Goal: Transaction & Acquisition: Purchase product/service

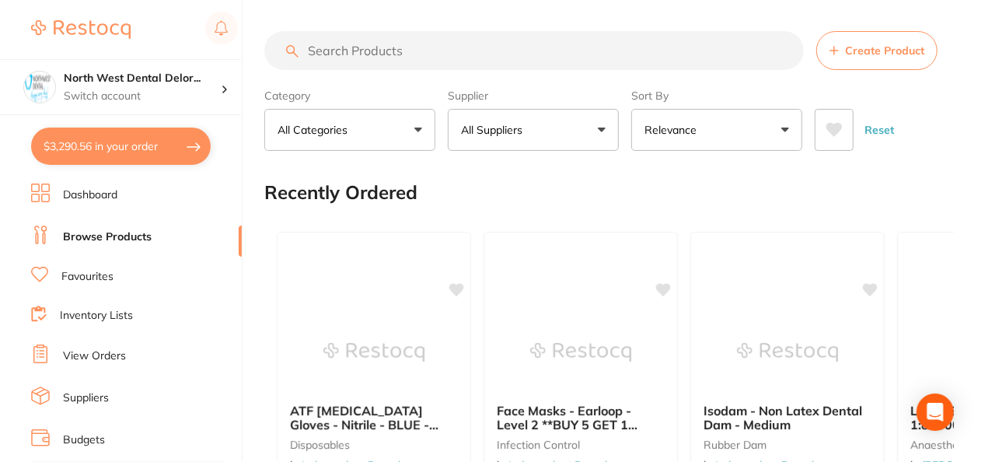
click at [122, 156] on button "$3,290.56 in your order" at bounding box center [121, 145] width 180 height 37
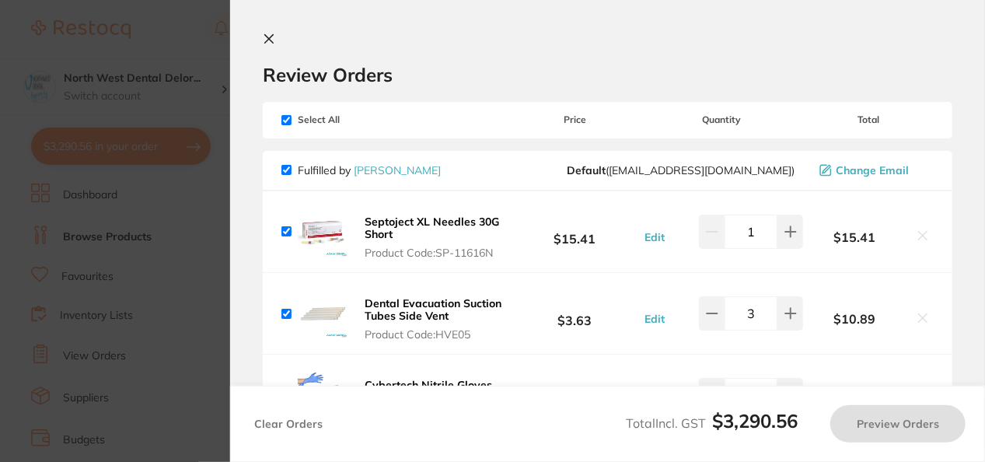
checkbox input "true"
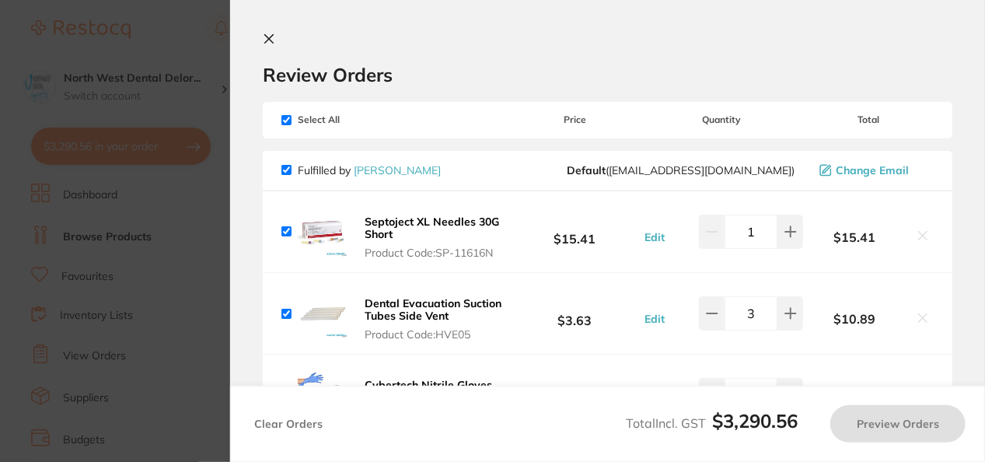
checkbox input "true"
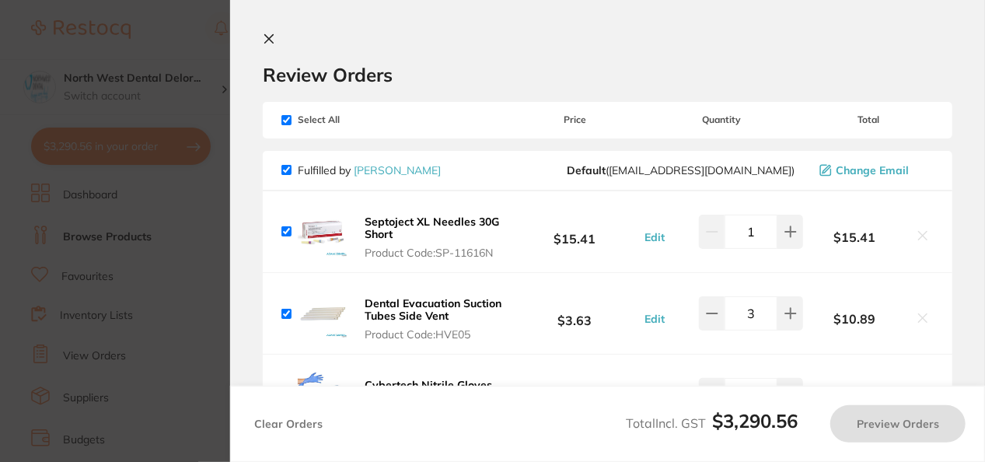
checkbox input "true"
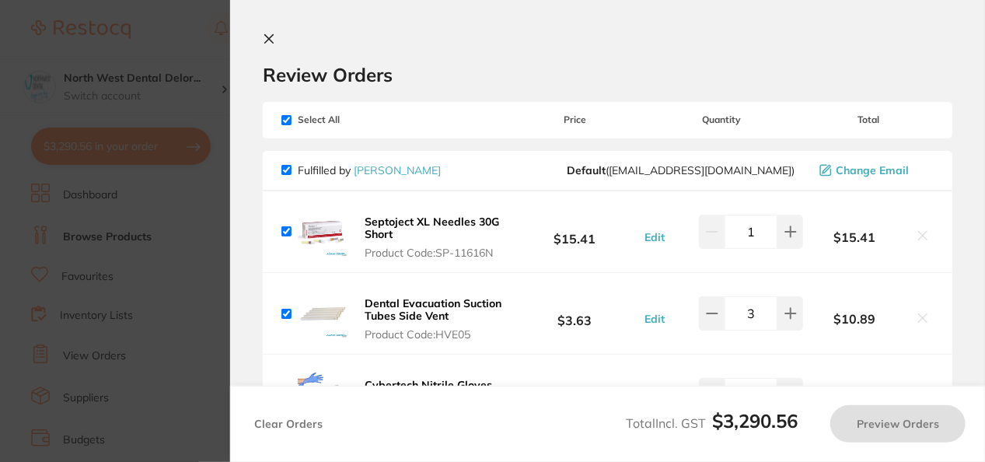
checkbox input "true"
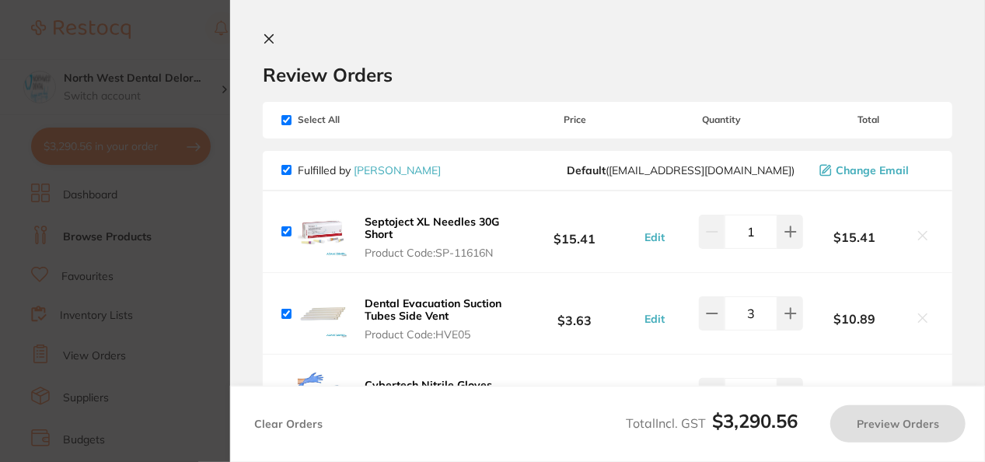
checkbox input "true"
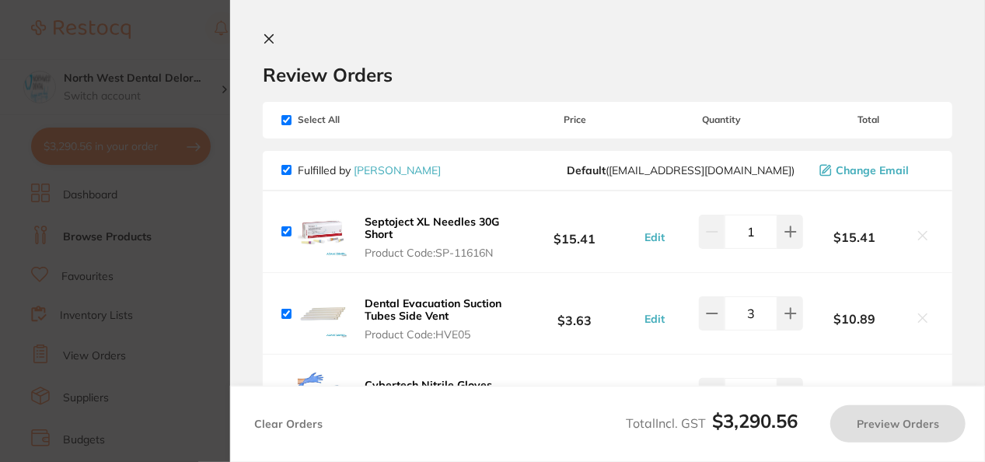
checkbox input "true"
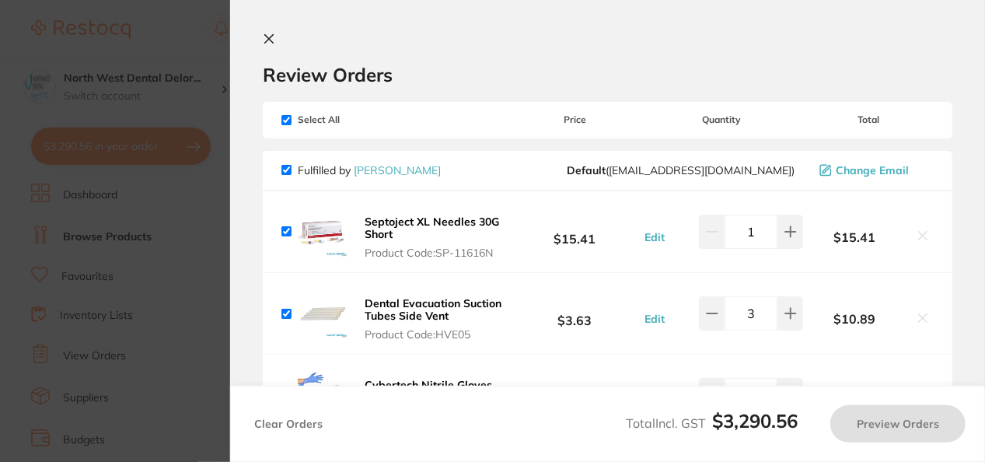
checkbox input "true"
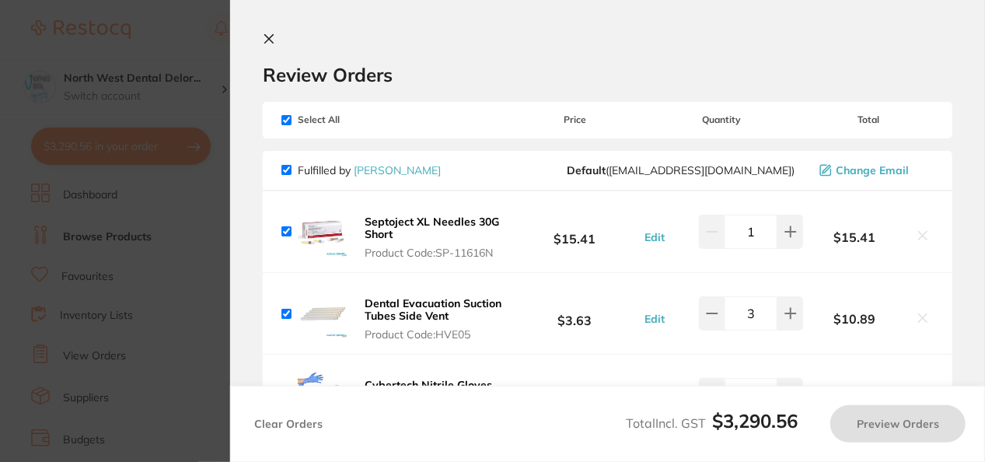
checkbox input "true"
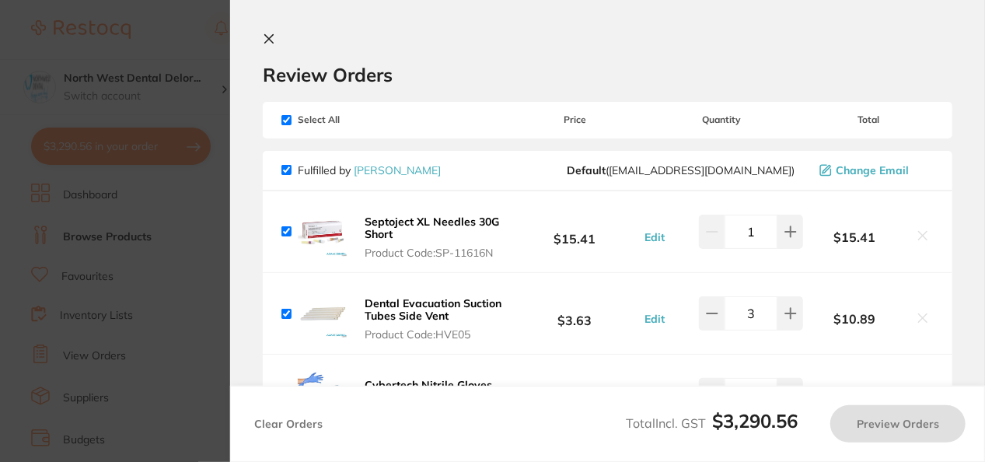
checkbox input "true"
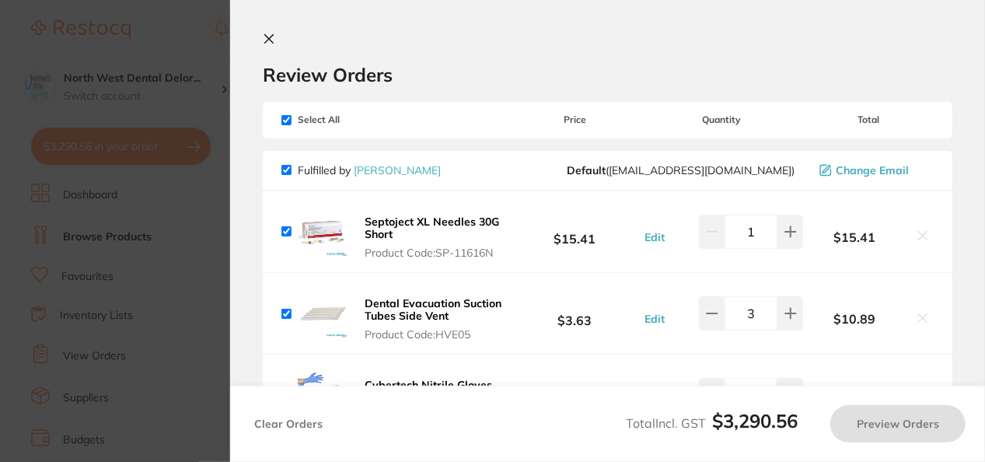
checkbox input "true"
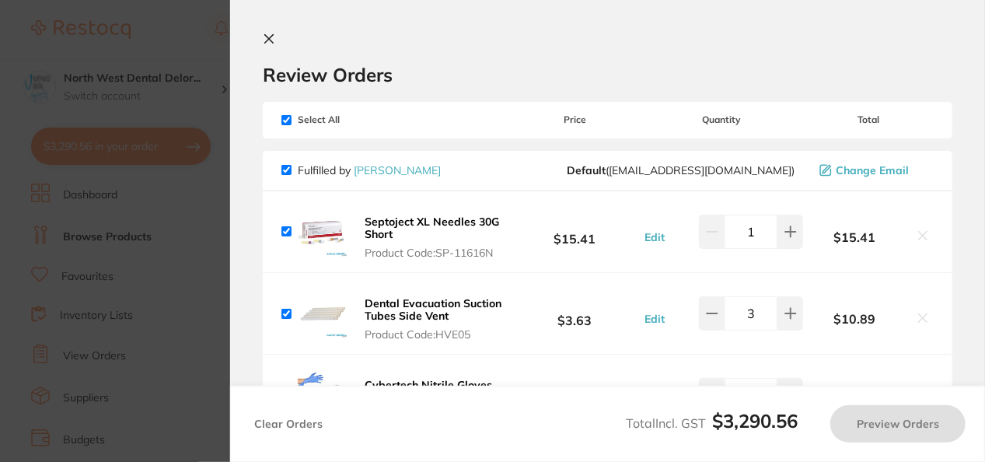
checkbox input "true"
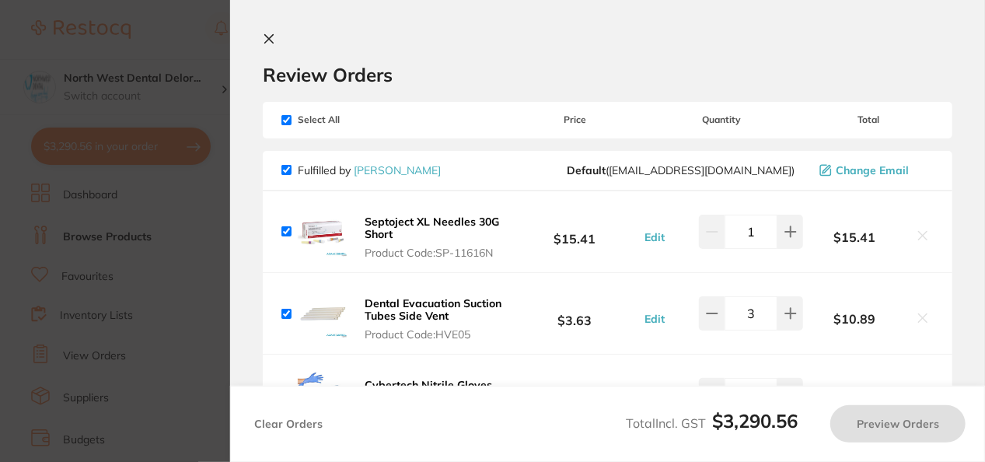
checkbox input "true"
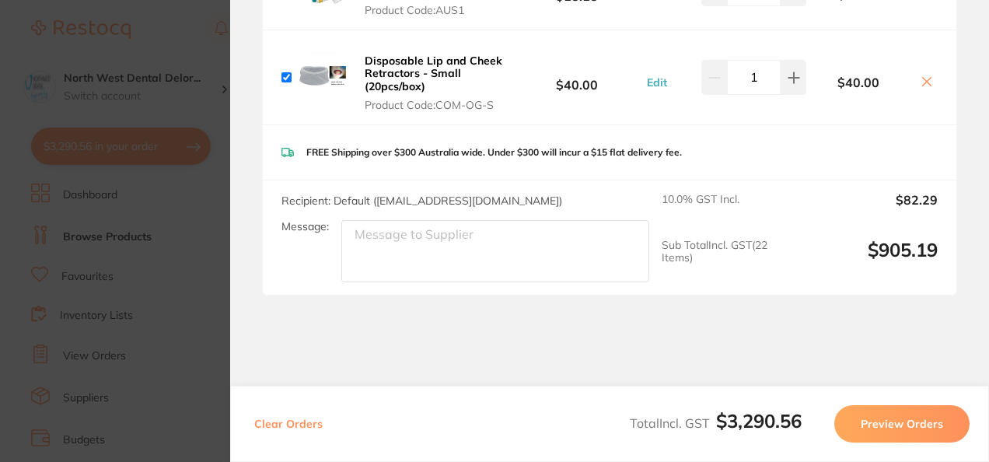
scroll to position [6235, 0]
click at [216, 162] on section "Update RRP Set your pre negotiated price for this item. Item Agreed RRP (excl. …" at bounding box center [494, 231] width 989 height 462
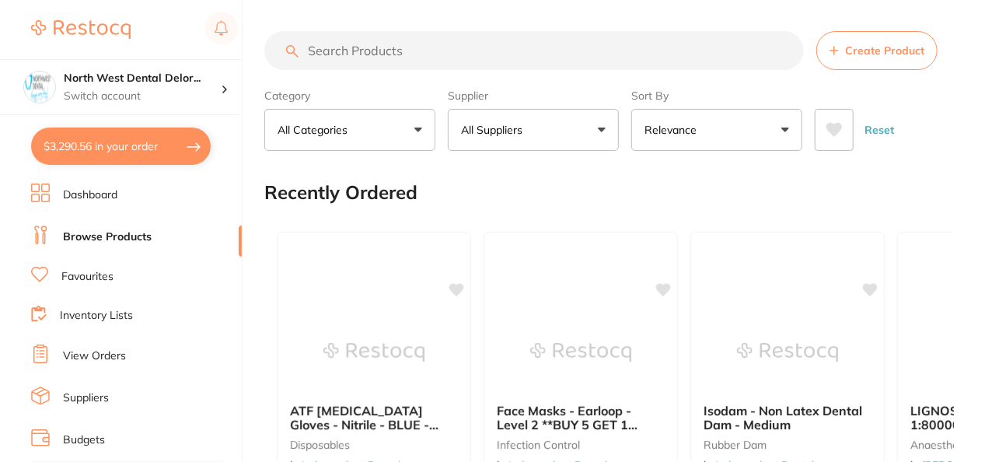
click at [174, 149] on button "$3,290.56 in your order" at bounding box center [121, 145] width 180 height 37
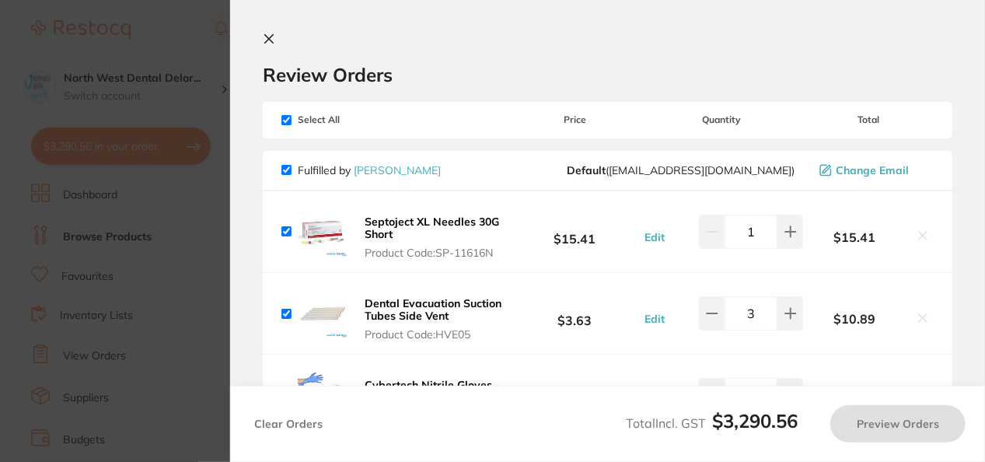
checkbox input "true"
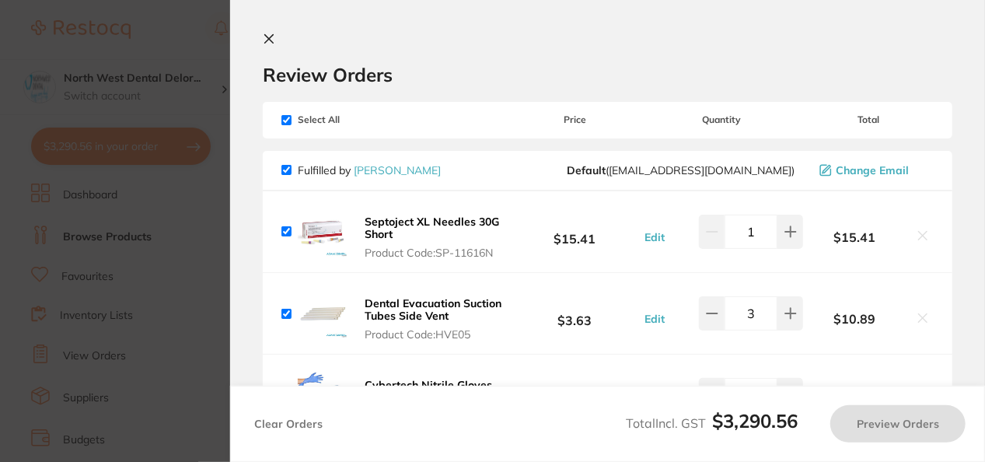
checkbox input "true"
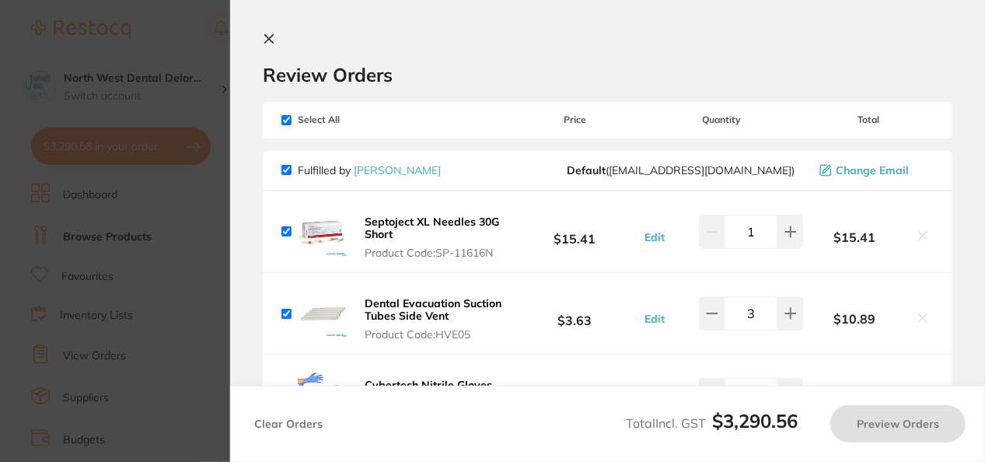
checkbox input "true"
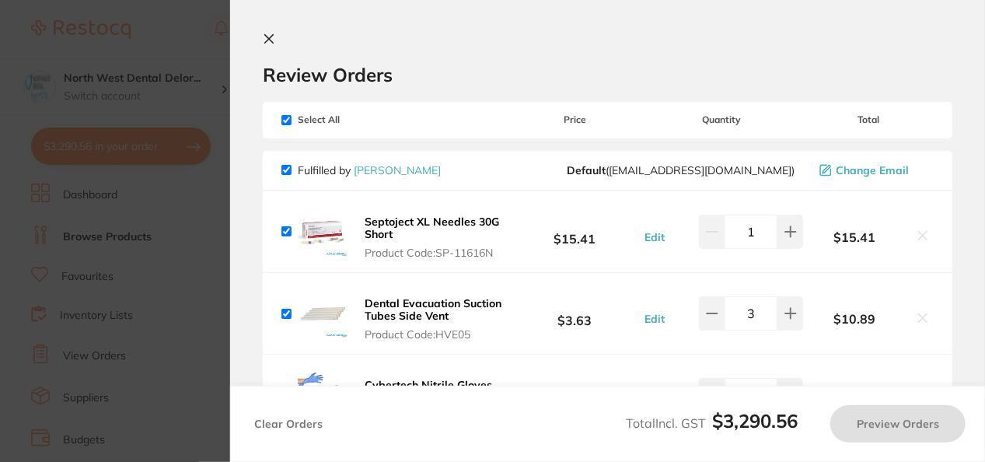
checkbox input "true"
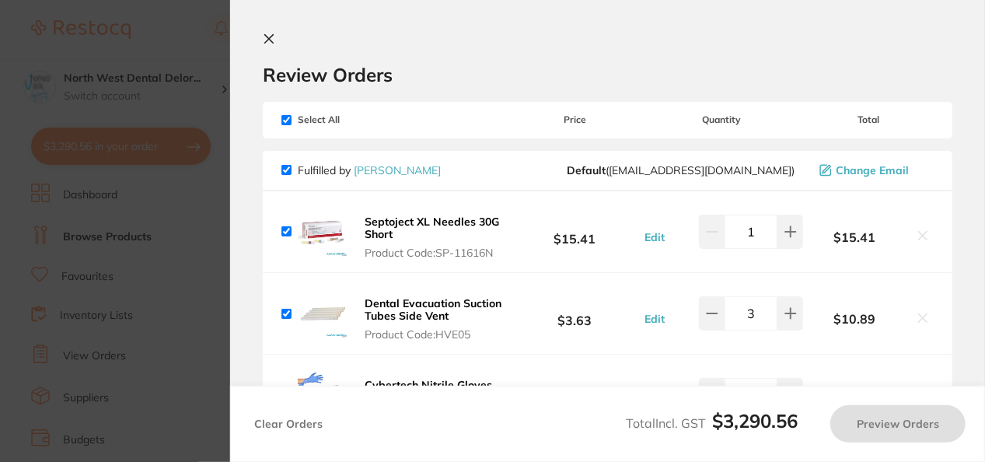
checkbox input "true"
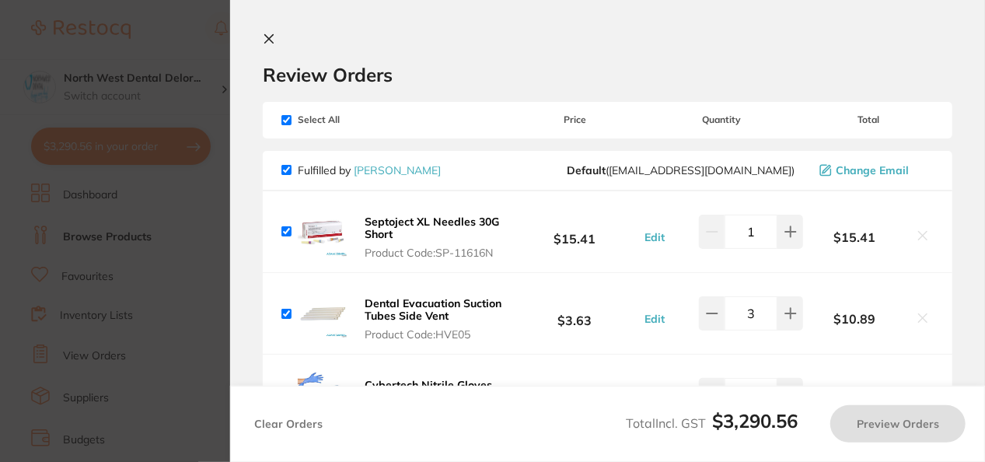
checkbox input "true"
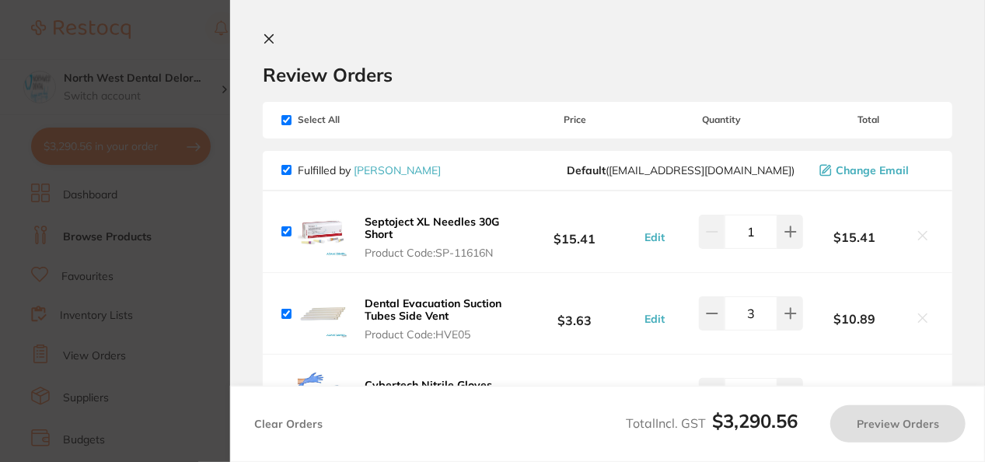
checkbox input "true"
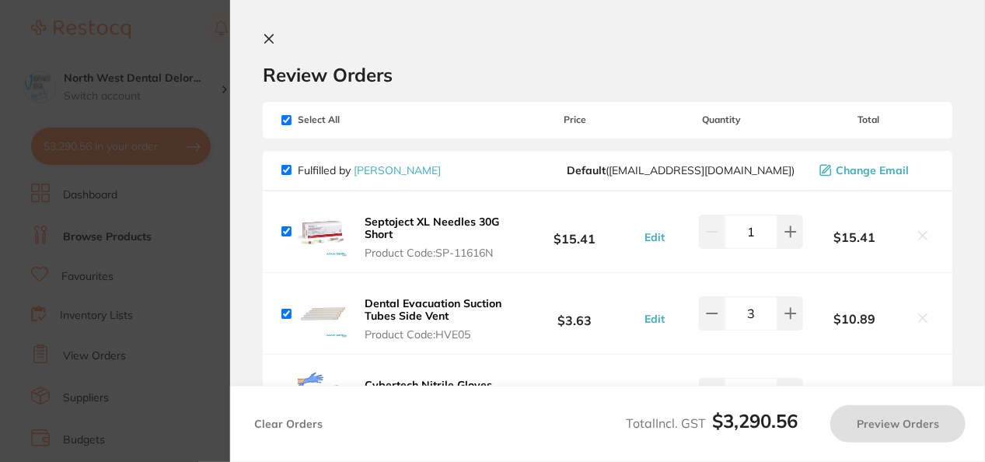
checkbox input "true"
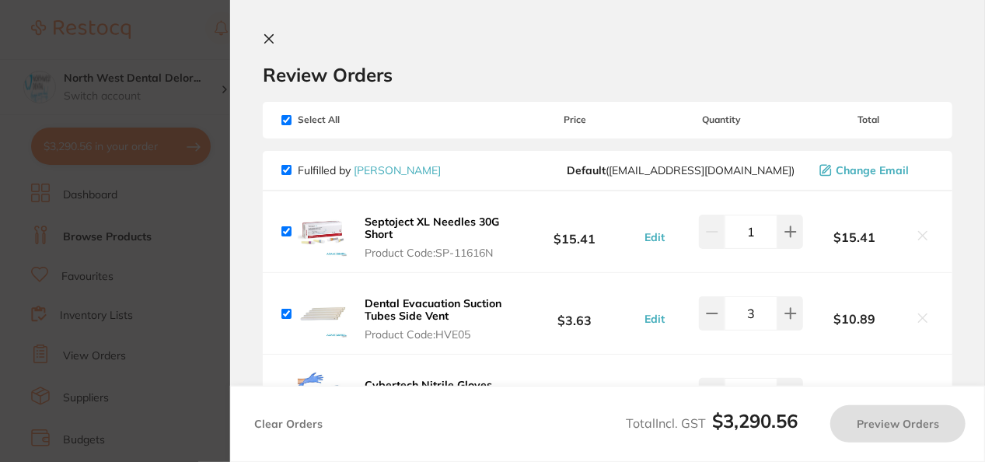
checkbox input "true"
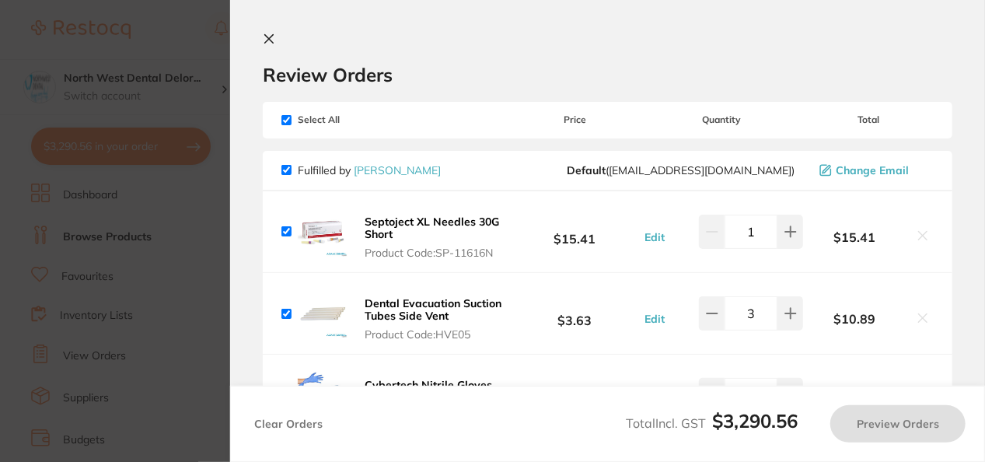
checkbox input "true"
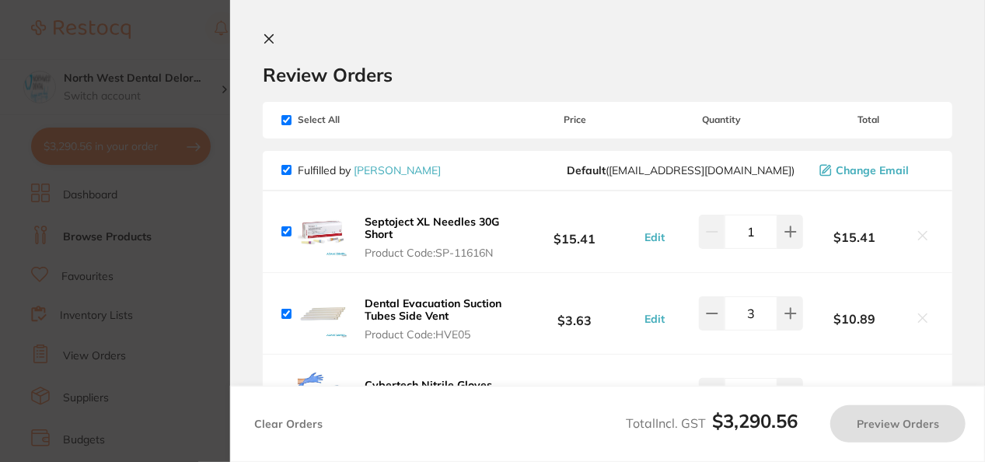
checkbox input "true"
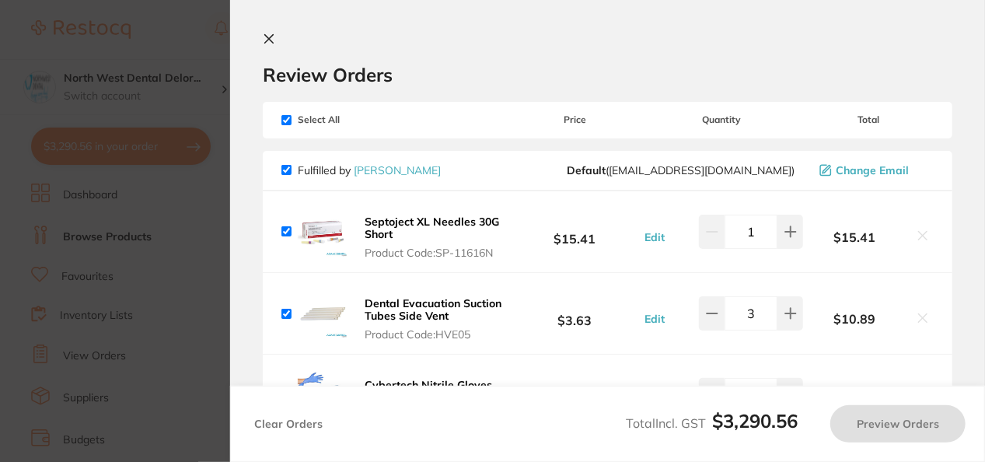
checkbox input "true"
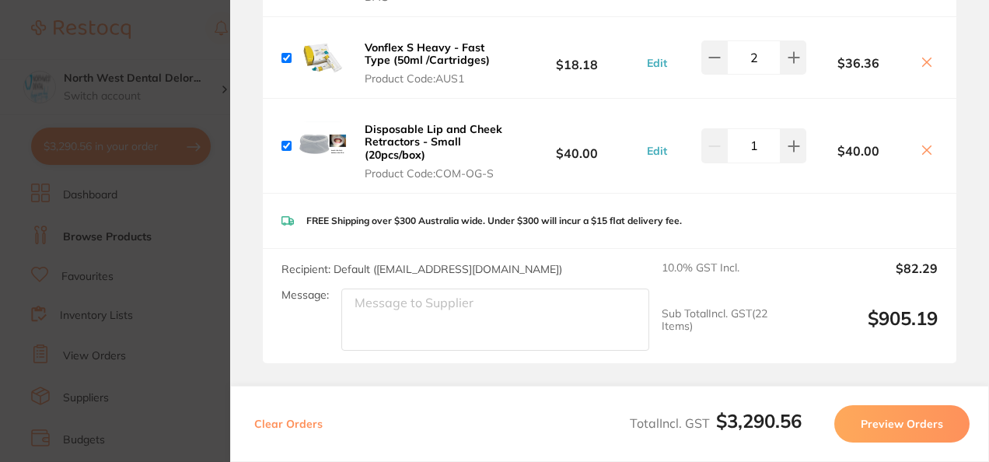
scroll to position [6235, 0]
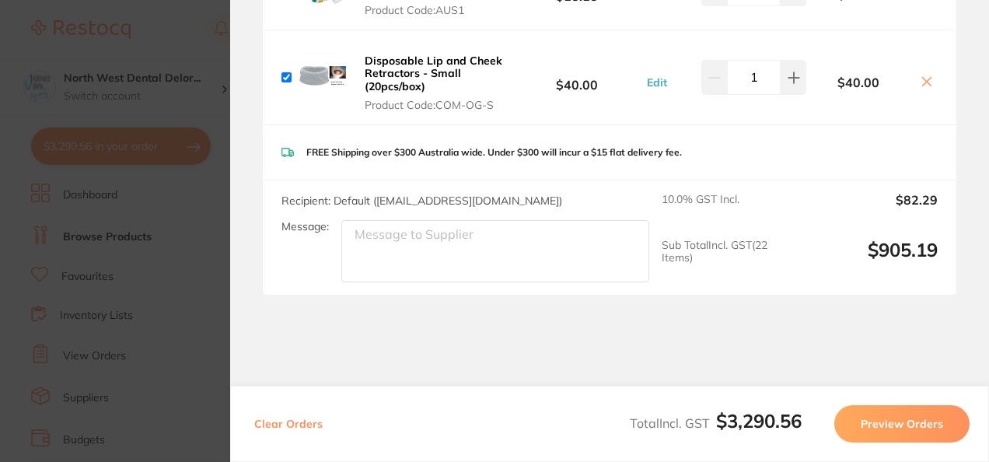
click at [75, 326] on section "Update RRP Set your pre negotiated price for this item. Item Agreed RRP (excl. …" at bounding box center [494, 231] width 989 height 462
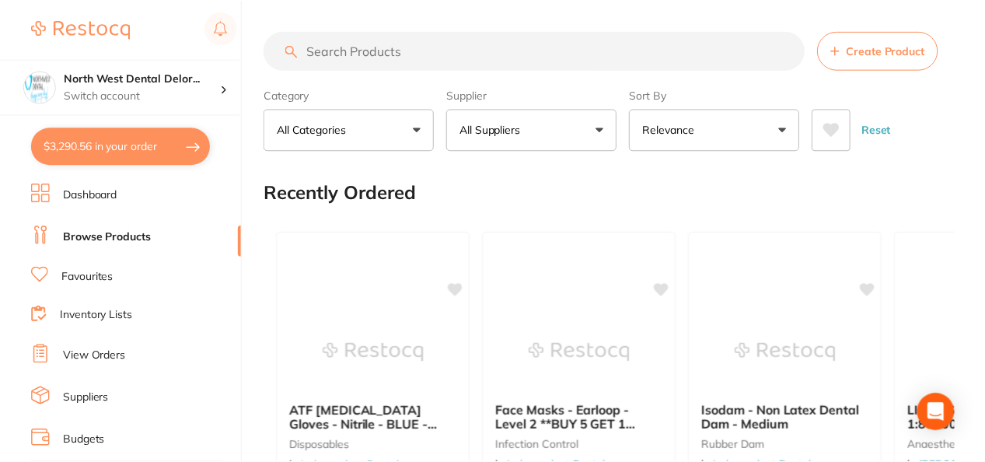
scroll to position [619, 0]
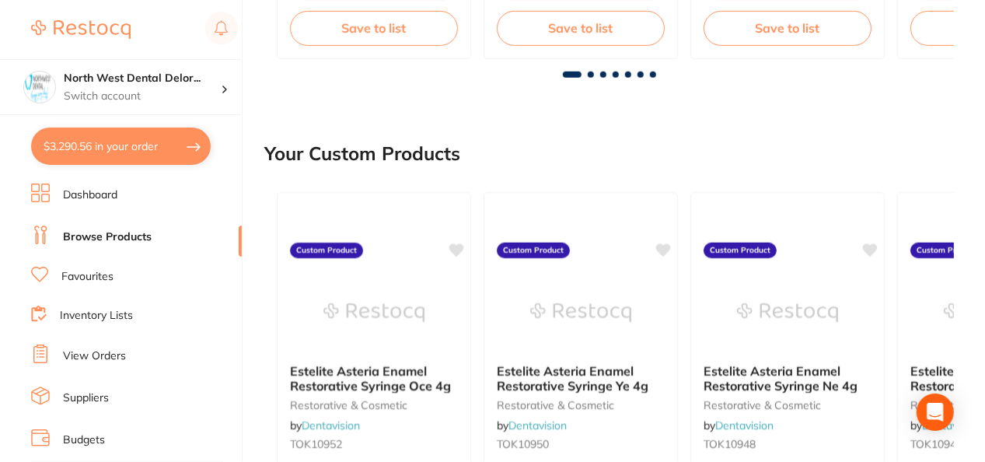
click at [99, 191] on link "Dashboard" at bounding box center [90, 195] width 54 height 16
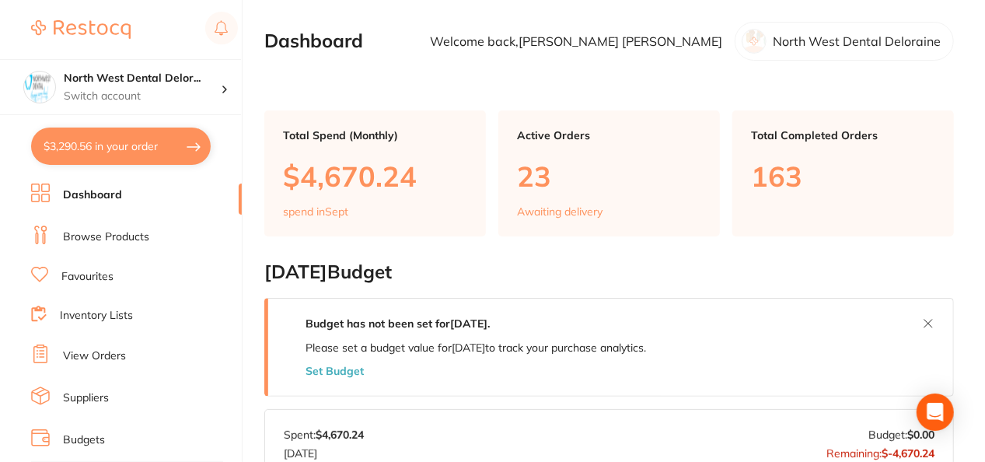
click at [115, 244] on li "Browse Products" at bounding box center [136, 236] width 211 height 23
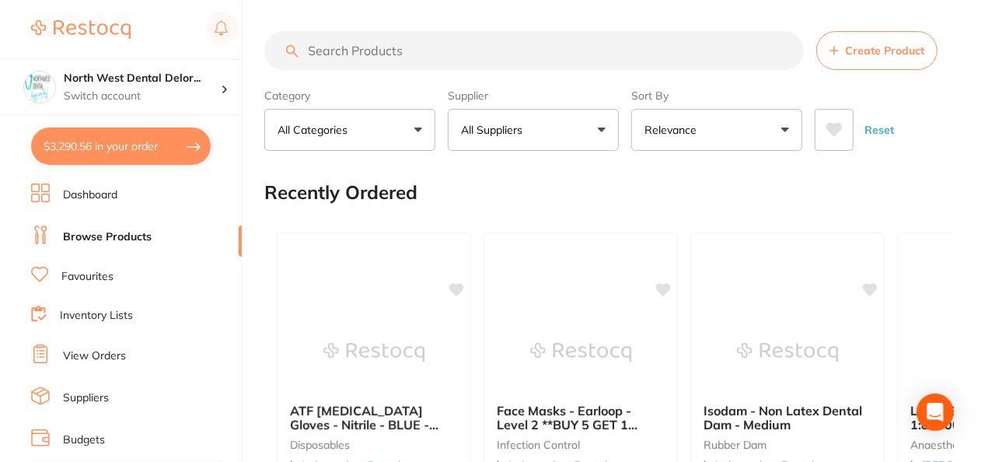
click at [362, 54] on input "search" at bounding box center [533, 50] width 539 height 39
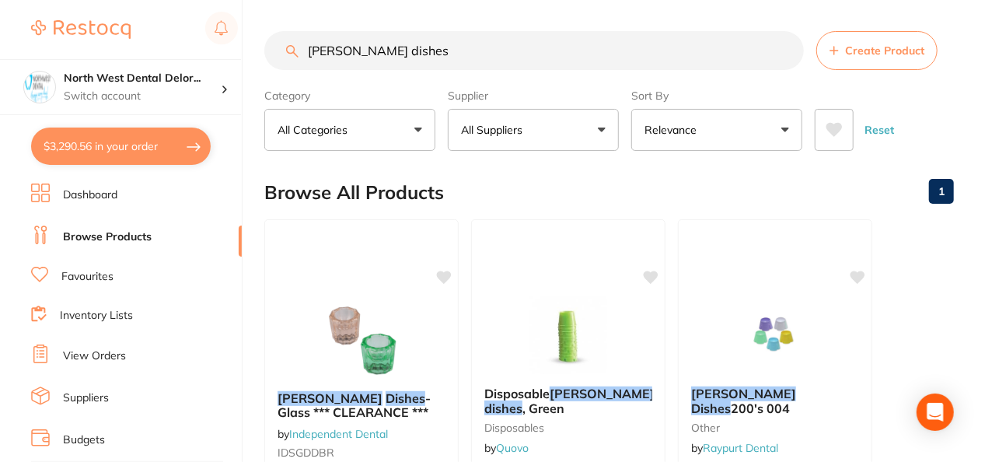
type input "dappen dishes"
click at [494, 125] on p "All Suppliers" at bounding box center [495, 130] width 68 height 16
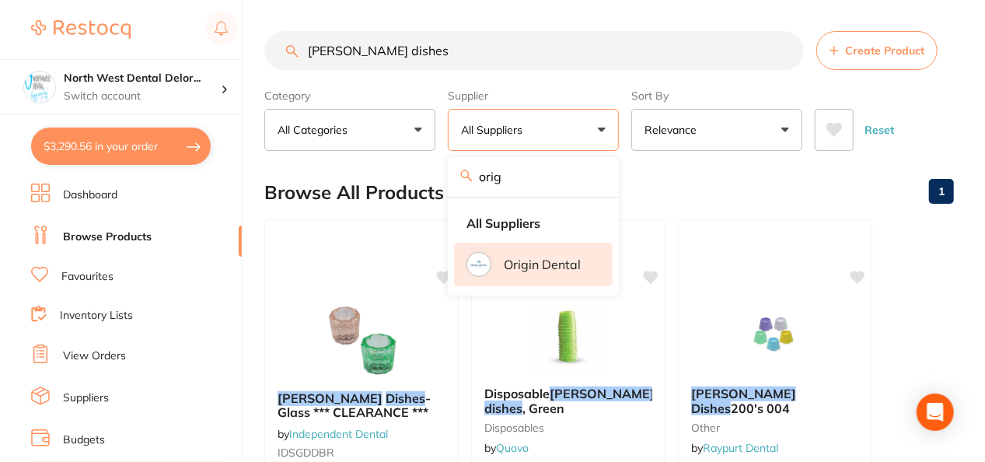
type input "orig"
click at [528, 283] on li "Origin Dental" at bounding box center [533, 265] width 159 height 44
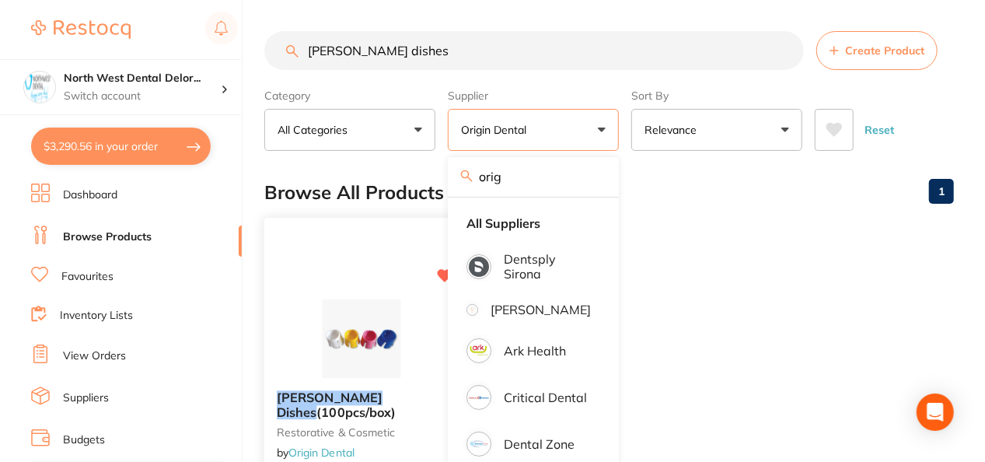
click at [316, 338] on img at bounding box center [361, 338] width 102 height 79
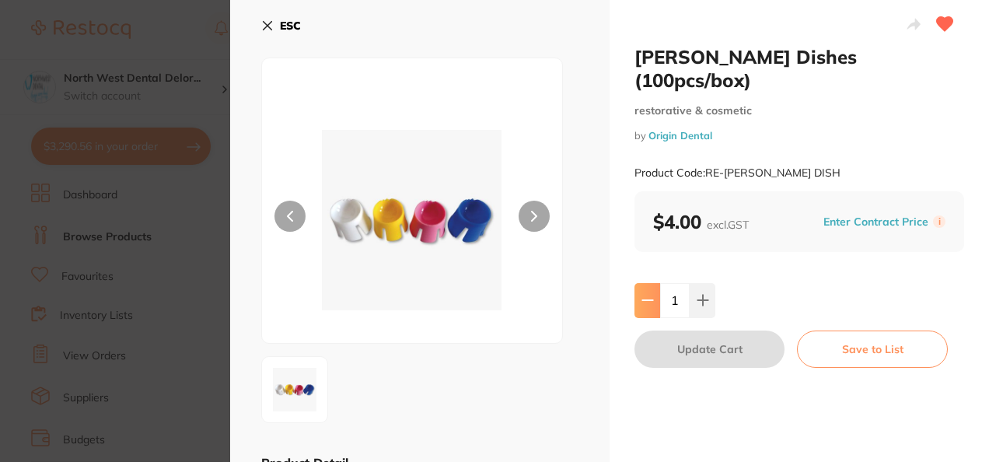
click at [643, 294] on icon at bounding box center [647, 300] width 12 height 12
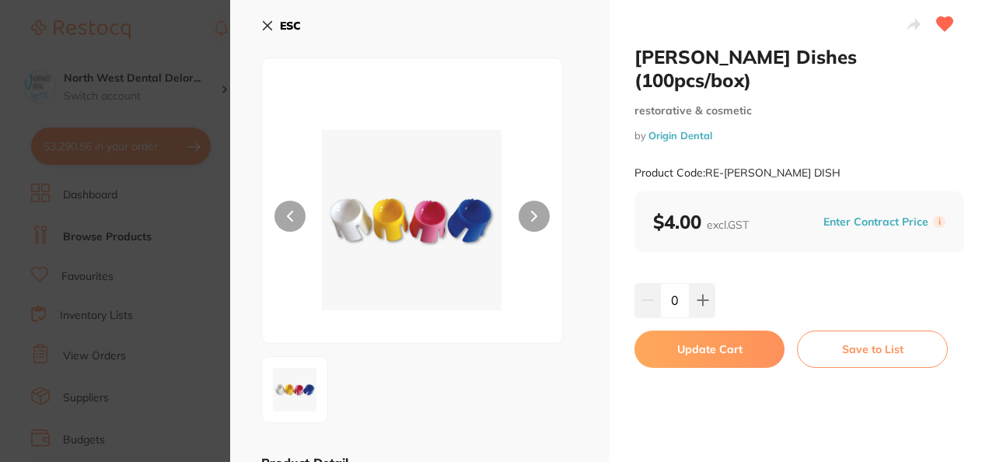
click at [714, 283] on div "0" at bounding box center [799, 300] width 330 height 34
click at [709, 283] on button at bounding box center [702, 300] width 26 height 34
type input "1"
click at [699, 330] on button "Update Cart" at bounding box center [709, 348] width 150 height 37
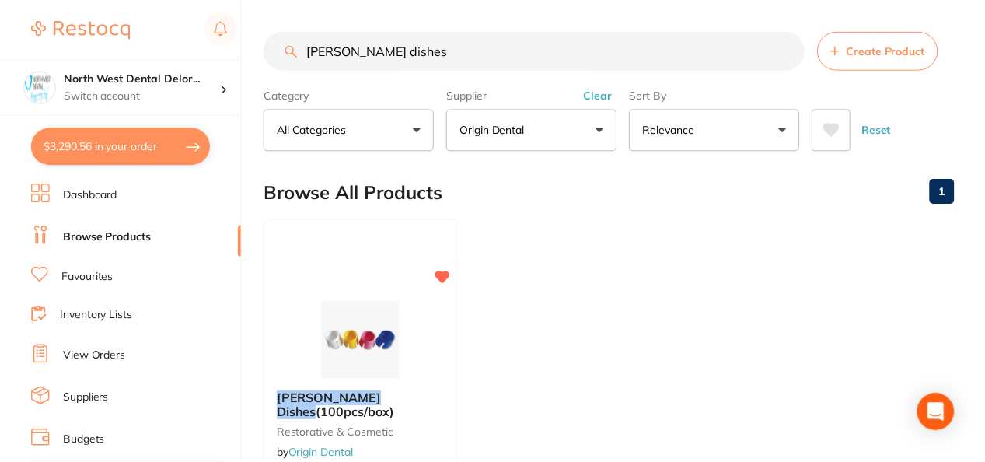
scroll to position [284, 0]
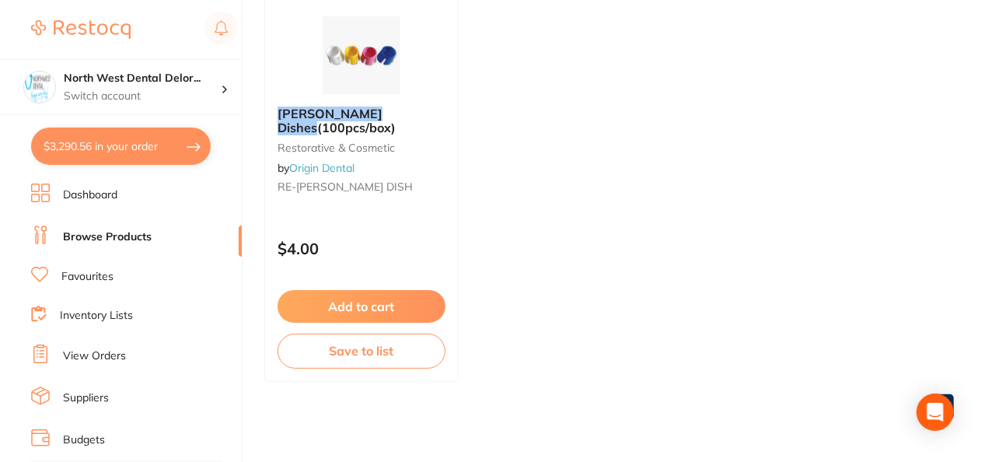
click at [183, 131] on button "$3,290.56 in your order" at bounding box center [121, 145] width 180 height 37
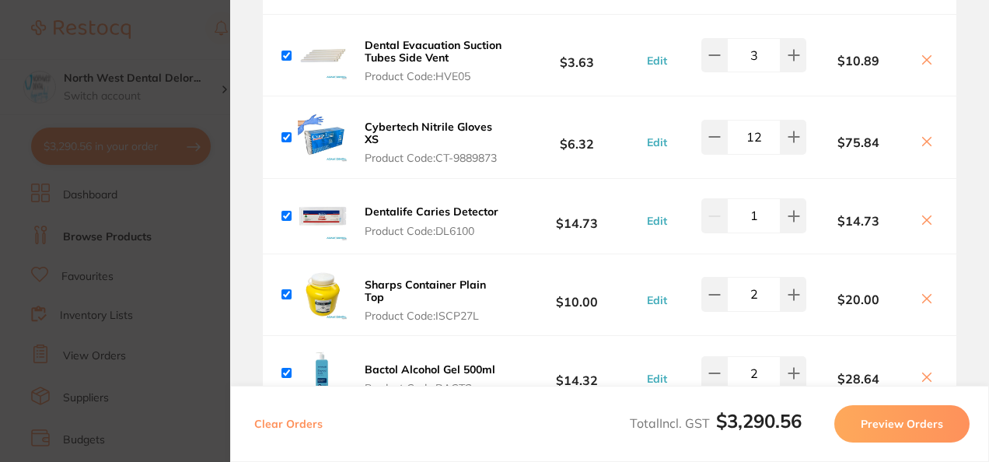
scroll to position [0, 0]
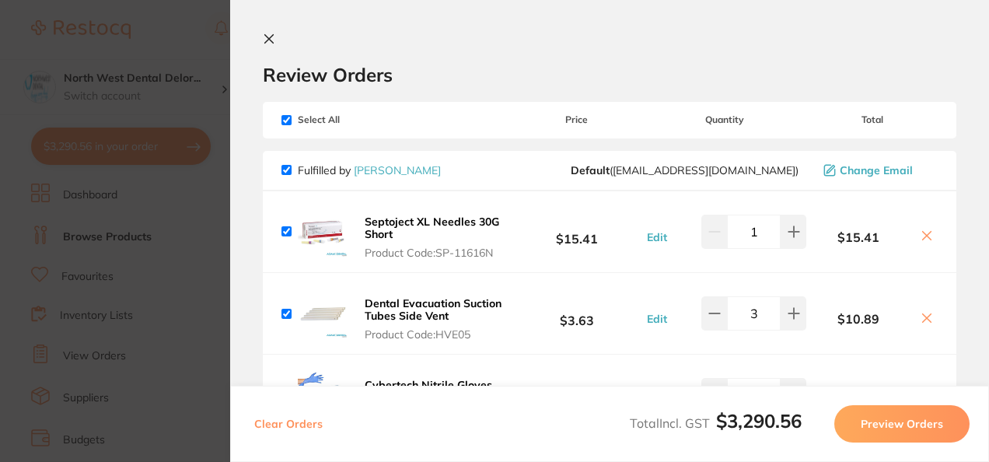
click at [269, 37] on icon at bounding box center [269, 39] width 9 height 9
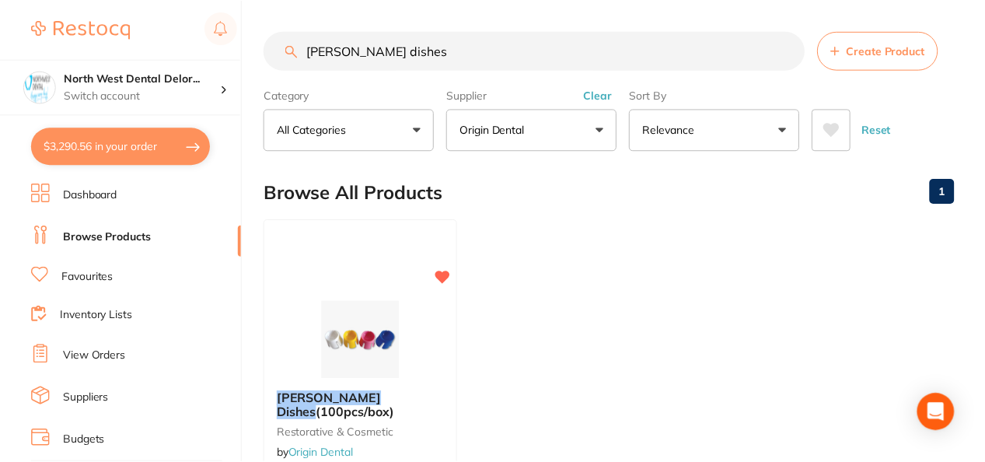
scroll to position [284, 0]
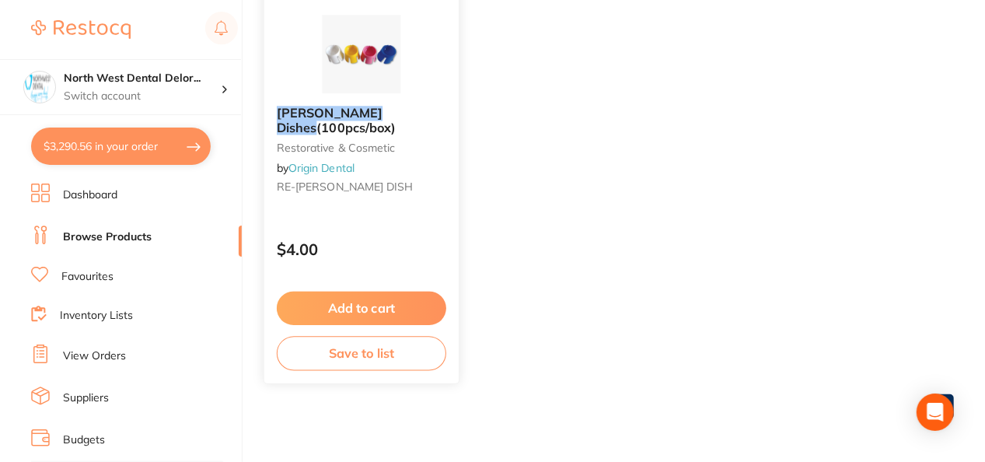
click at [395, 318] on button "Add to cart" at bounding box center [361, 307] width 169 height 33
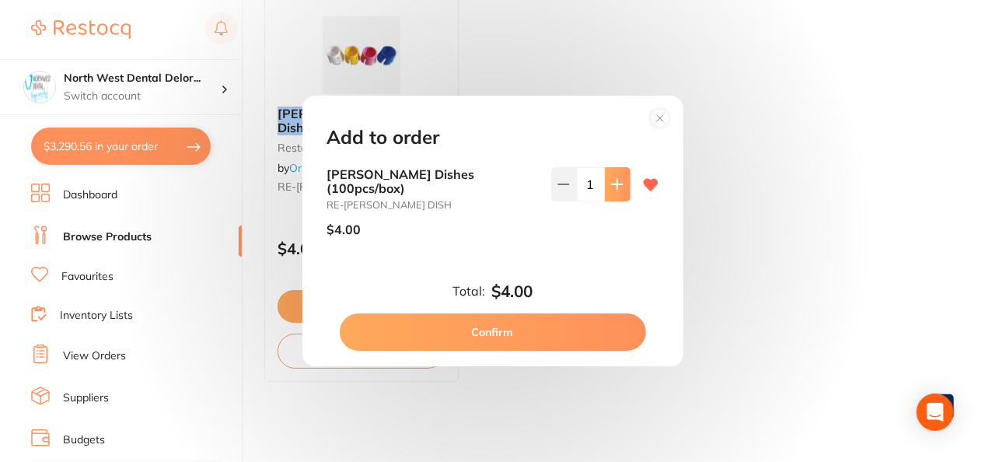
click at [611, 190] on icon at bounding box center [617, 184] width 12 height 12
click at [573, 193] on button at bounding box center [564, 184] width 26 height 34
click at [620, 201] on button at bounding box center [618, 184] width 26 height 34
type input "1"
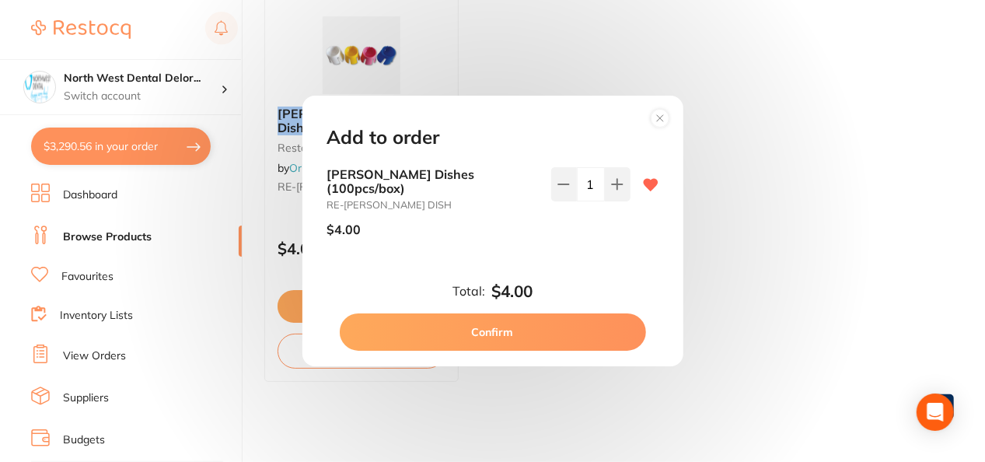
click at [511, 313] on button "Confirm" at bounding box center [493, 331] width 306 height 37
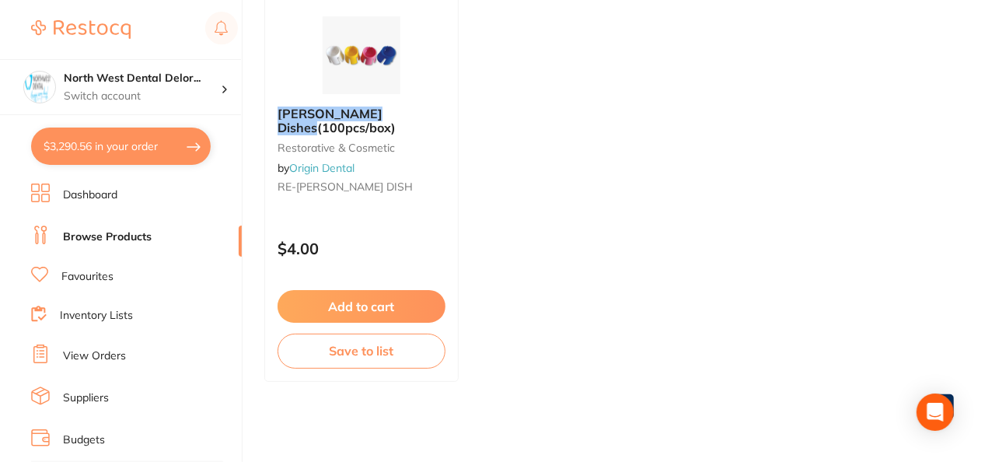
click at [110, 149] on button "$3,290.56 in your order" at bounding box center [121, 145] width 180 height 37
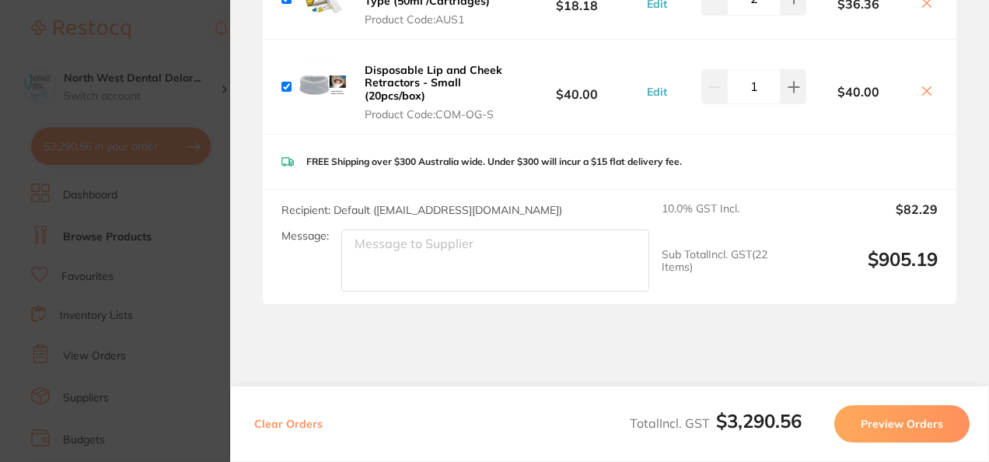
scroll to position [6235, 0]
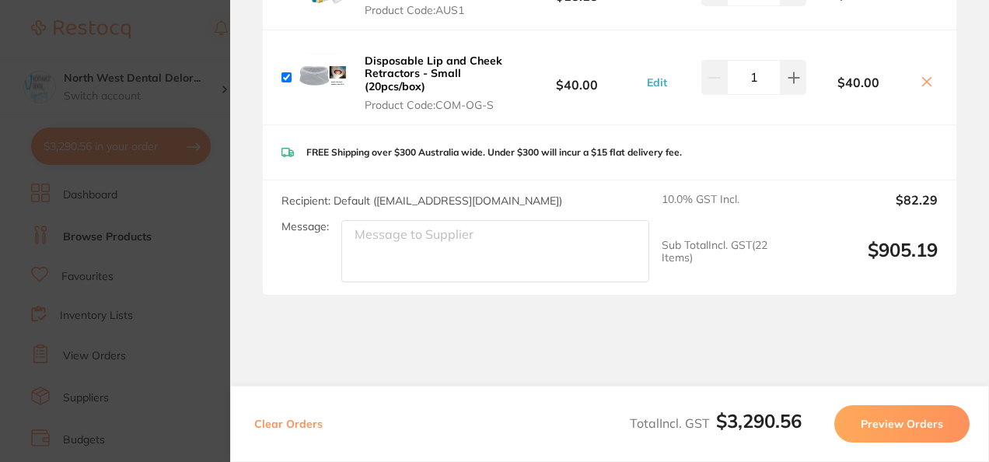
click at [902, 429] on button "Preview Orders" at bounding box center [901, 423] width 135 height 37
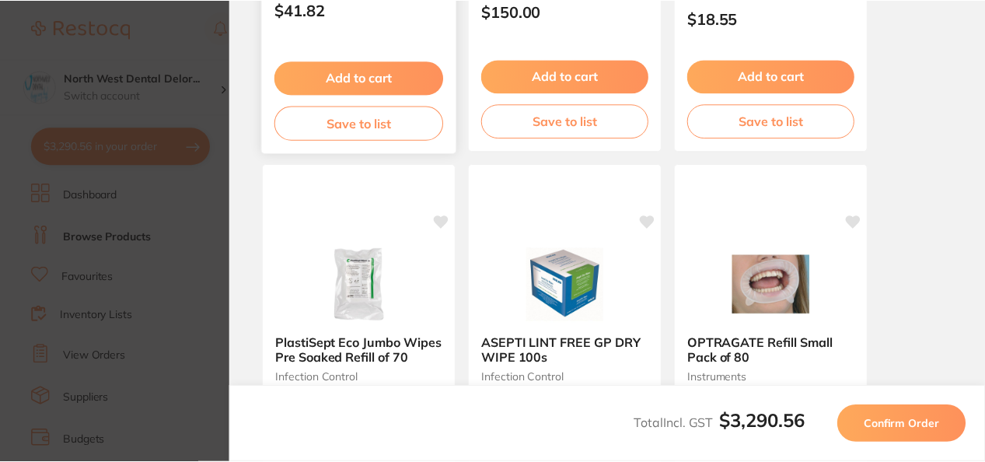
scroll to position [0, 0]
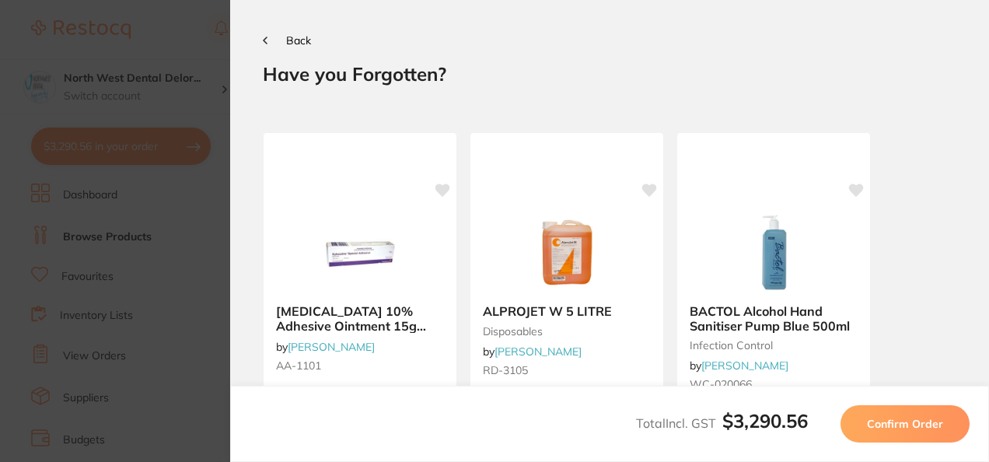
click at [267, 40] on button "Back" at bounding box center [287, 40] width 48 height 12
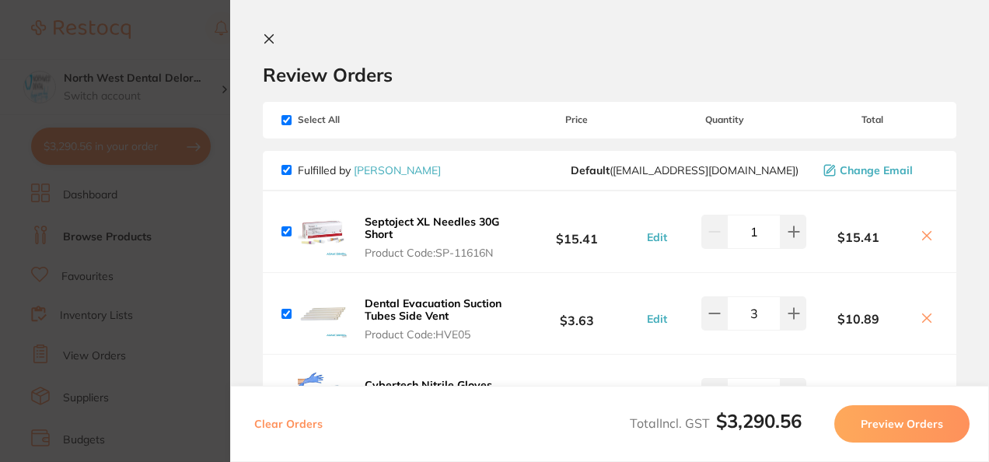
click at [265, 38] on icon at bounding box center [269, 39] width 12 height 12
